Goal: Download file/media

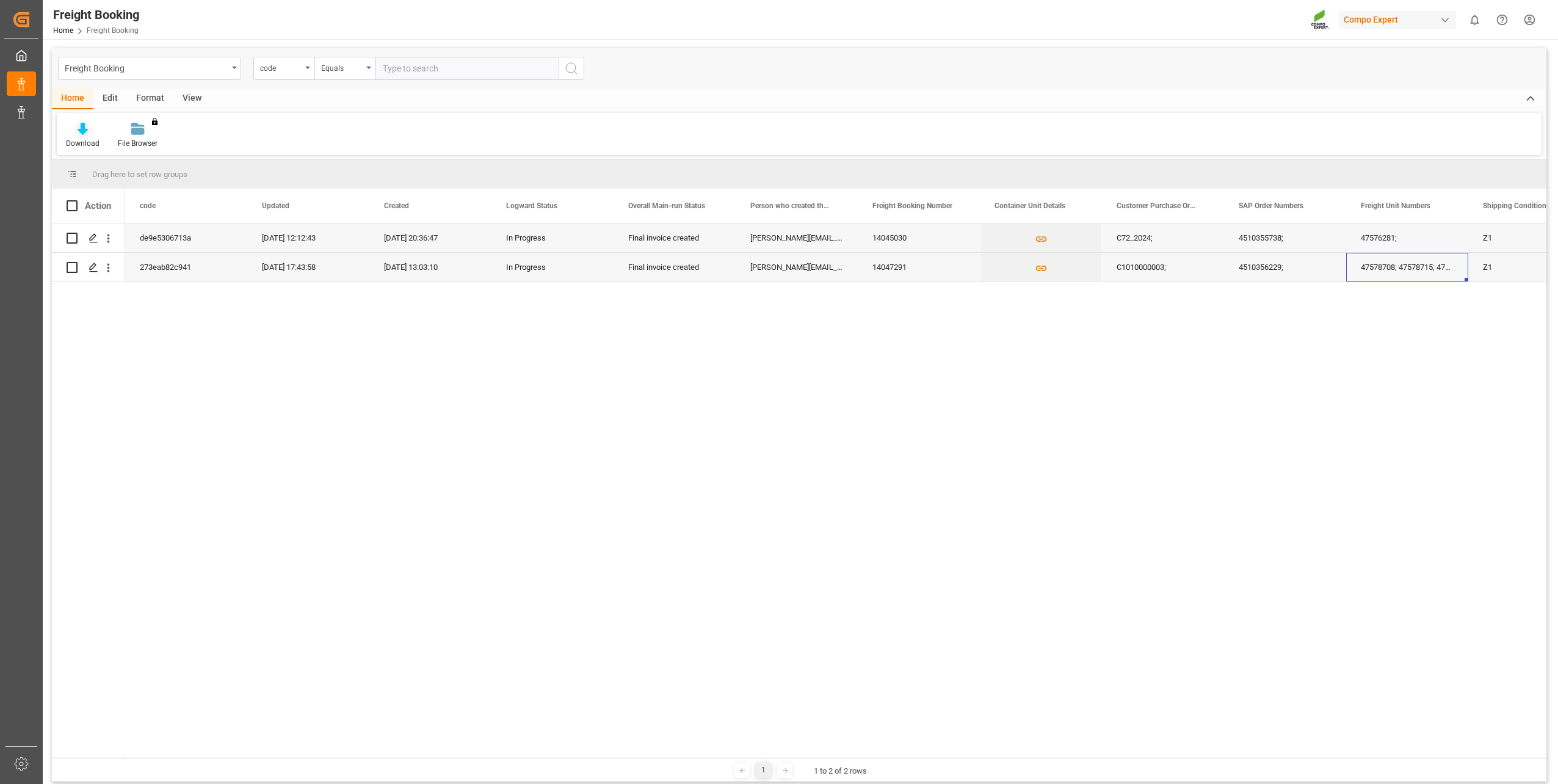
click at [83, 138] on div "Download" at bounding box center [82, 143] width 34 height 11
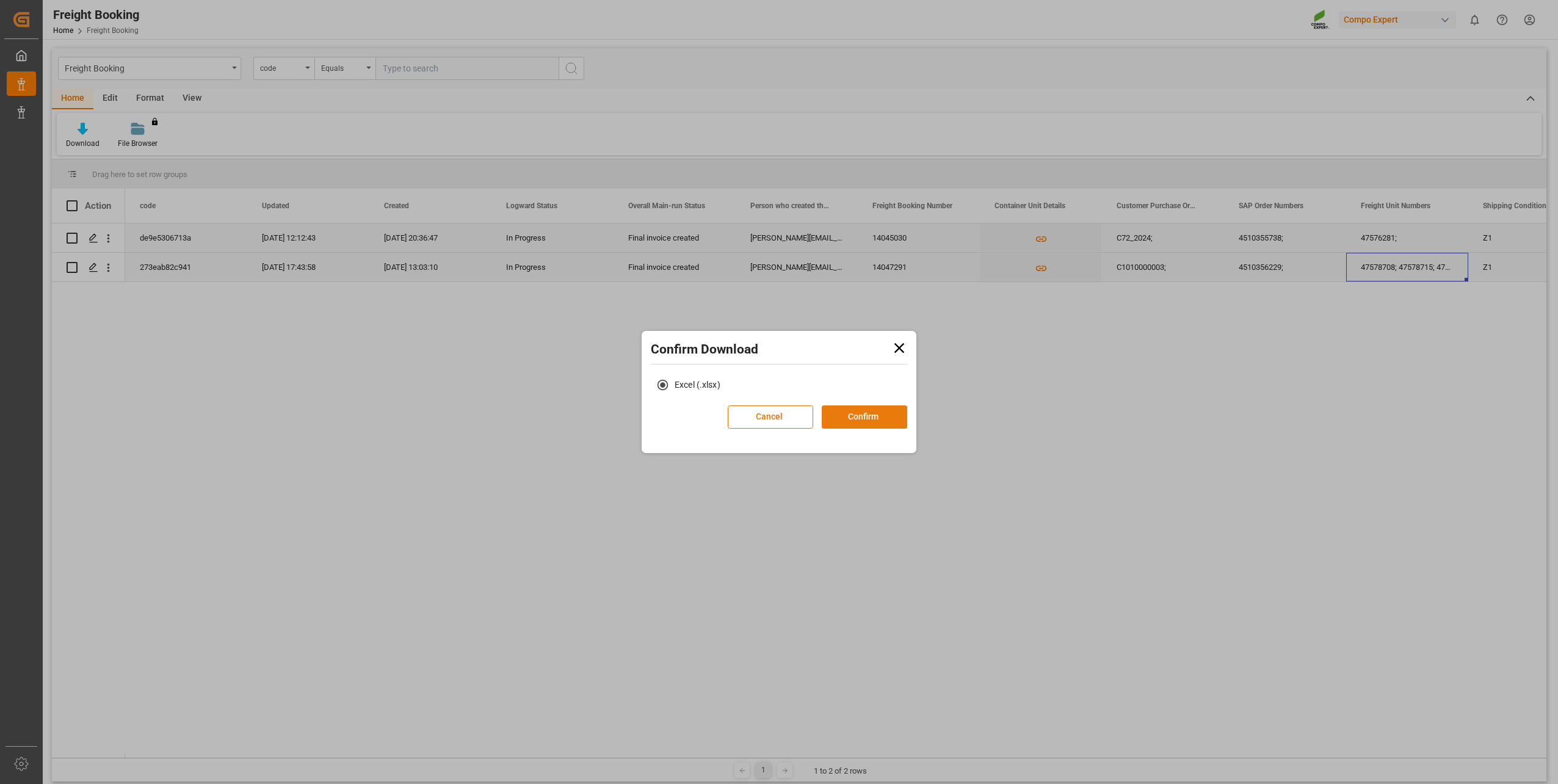
click at [884, 415] on button "Confirm" at bounding box center [864, 417] width 86 height 23
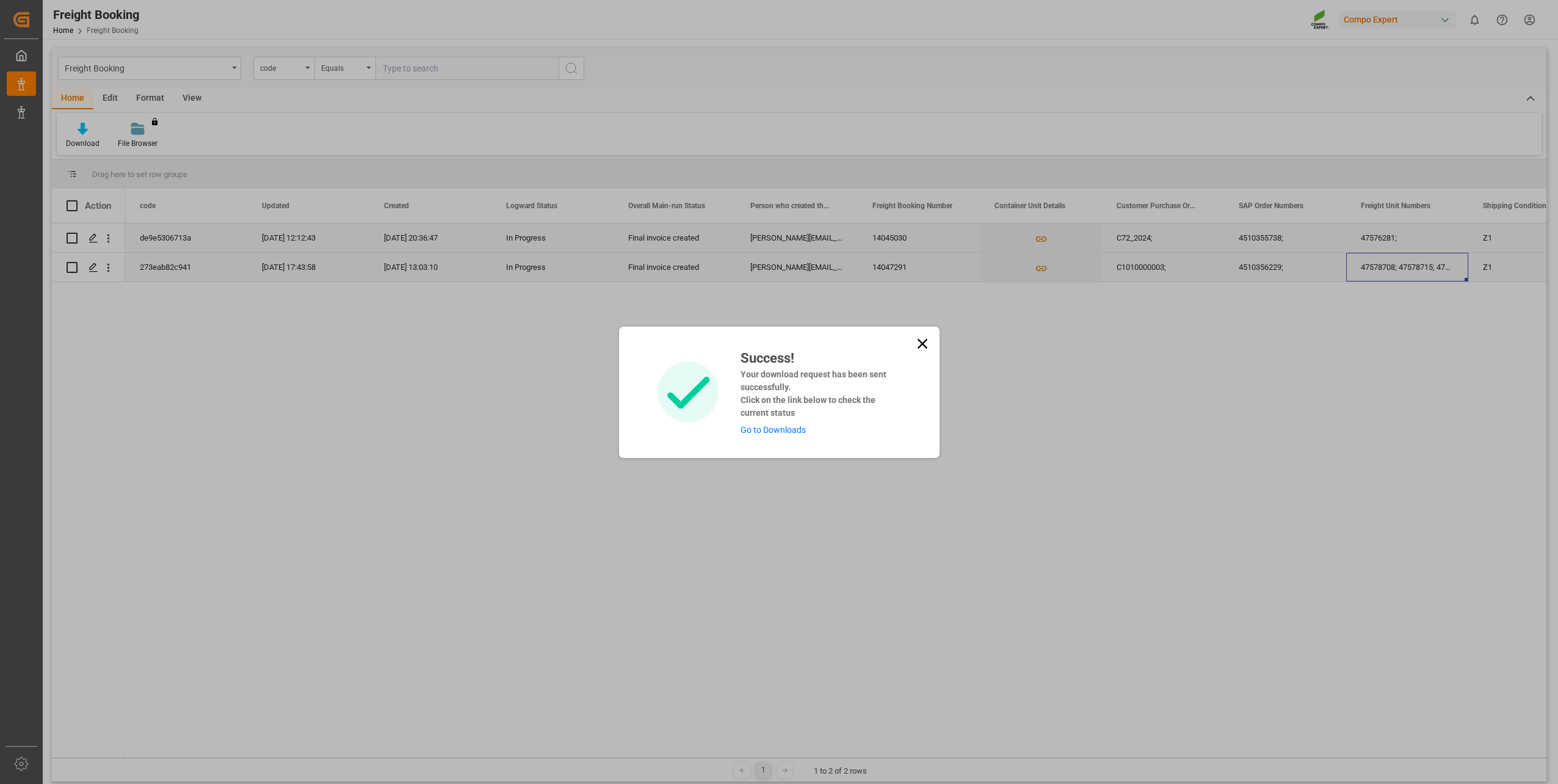
click at [798, 426] on link "Go to Downloads" at bounding box center [774, 429] width 66 height 10
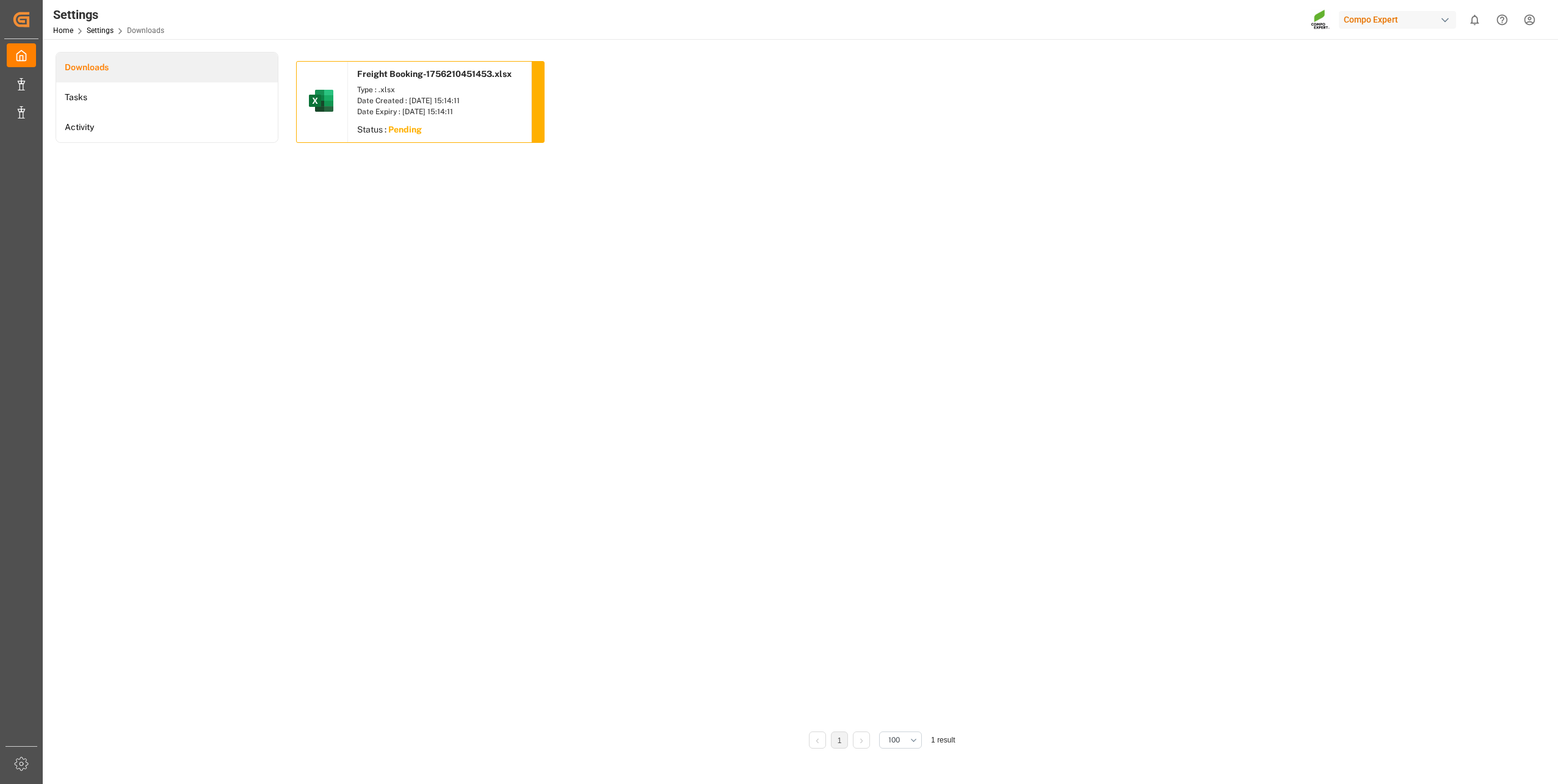
click at [386, 110] on div "Date Expiry : [DATE] 15:14:11" at bounding box center [439, 111] width 165 height 11
click at [442, 103] on div "Date Created : [DATE] 15:14:11" at bounding box center [439, 101] width 165 height 11
click at [96, 101] on li "Tasks" at bounding box center [166, 97] width 221 height 30
